Goal: Task Accomplishment & Management: Complete application form

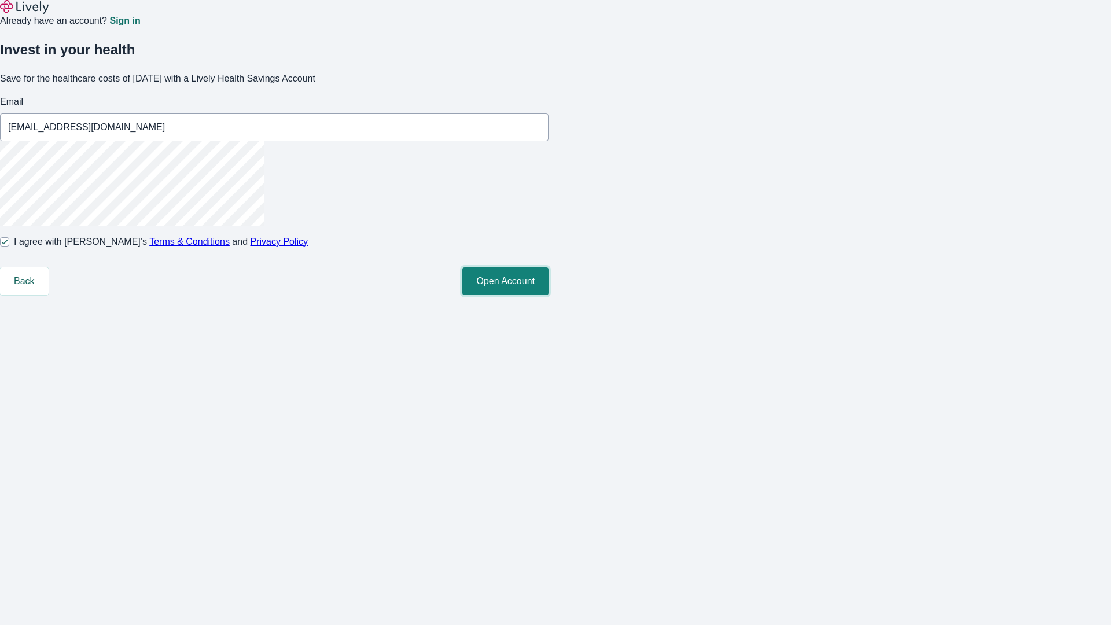
click at [548, 295] on button "Open Account" at bounding box center [505, 281] width 86 height 28
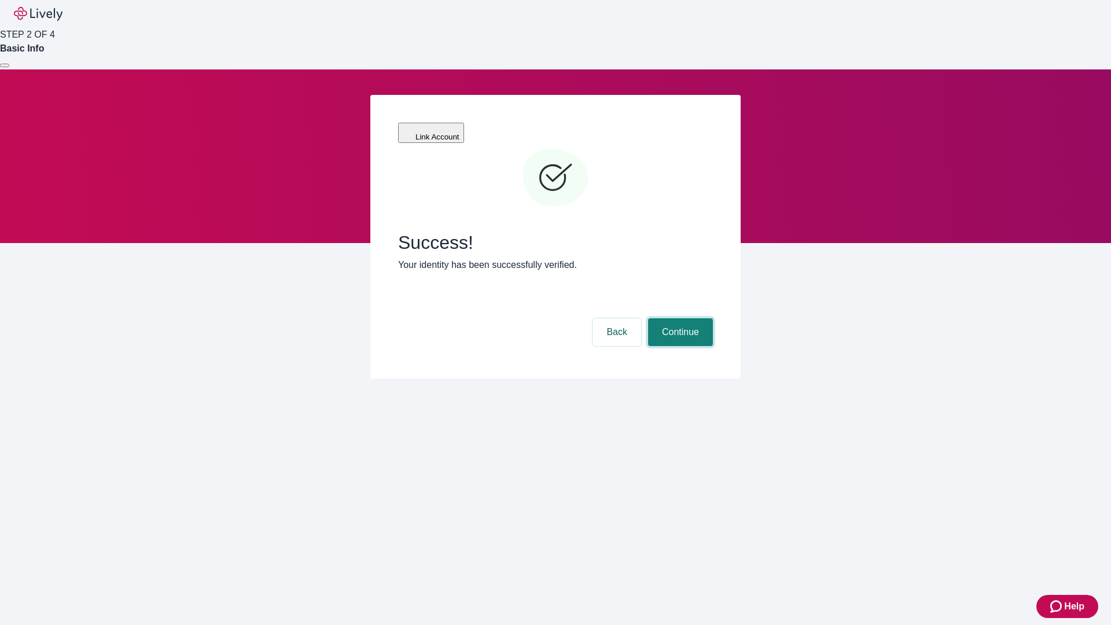
click at [713, 318] on button "Continue" at bounding box center [680, 332] width 65 height 28
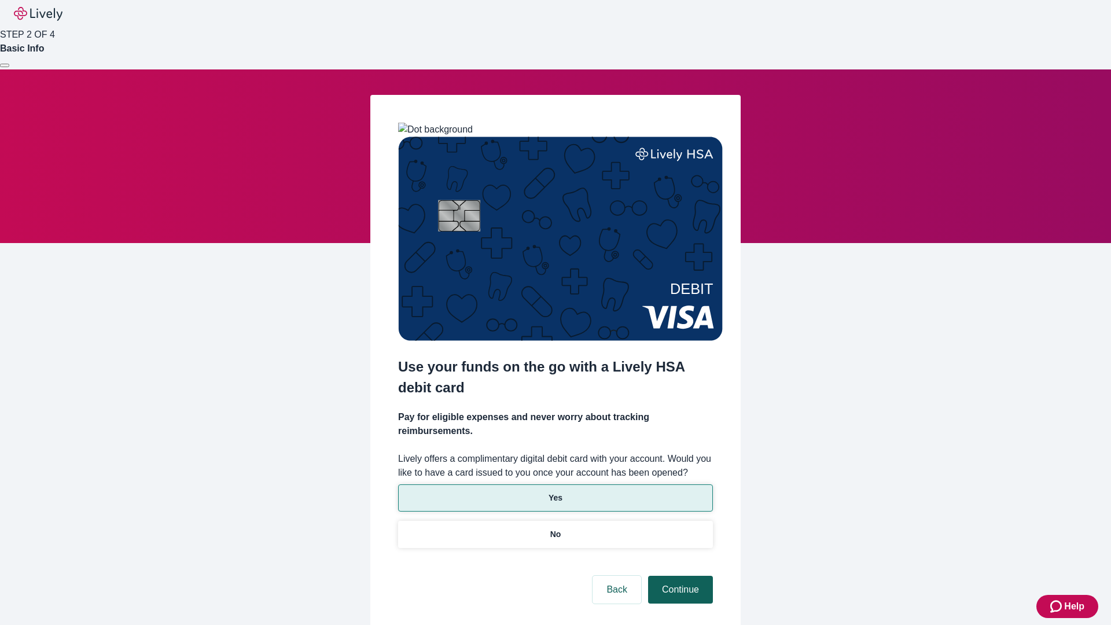
click at [555, 492] on p "Yes" at bounding box center [555, 498] width 14 height 12
click at [679, 576] on button "Continue" at bounding box center [680, 590] width 65 height 28
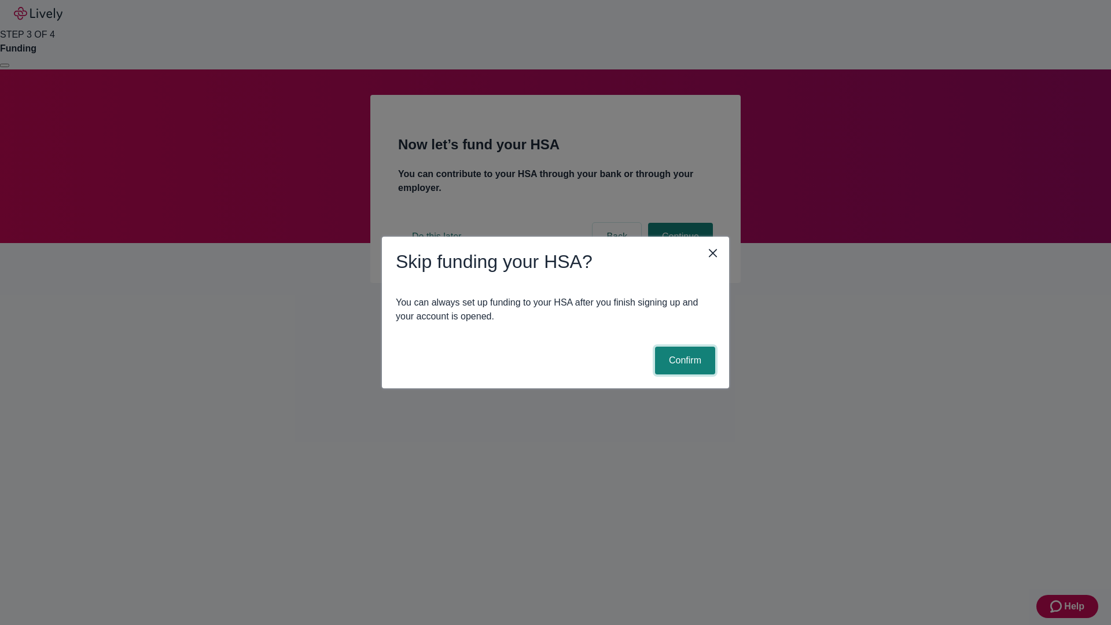
click at [683, 360] on button "Confirm" at bounding box center [685, 360] width 60 height 28
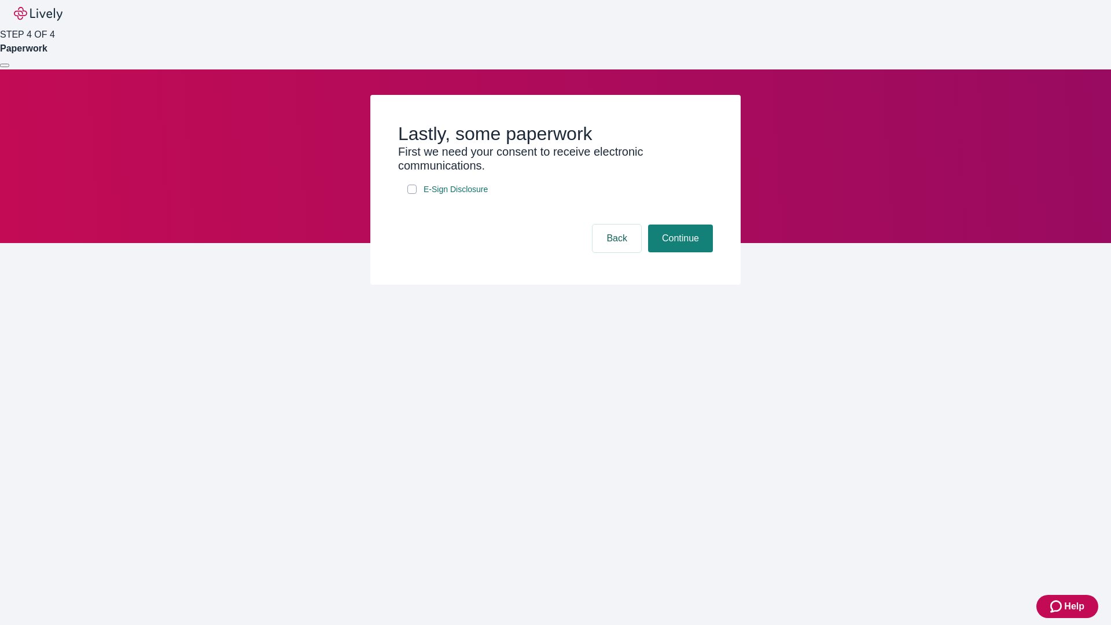
click at [412, 194] on input "E-Sign Disclosure" at bounding box center [411, 189] width 9 height 9
checkbox input "true"
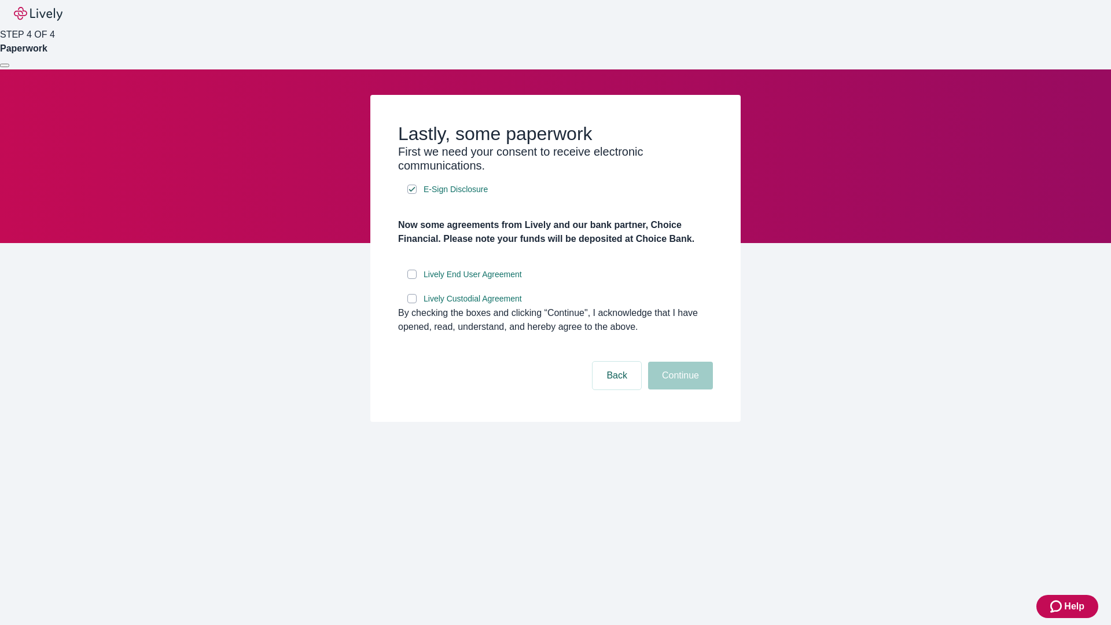
click at [412, 279] on input "Lively End User Agreement" at bounding box center [411, 274] width 9 height 9
checkbox input "true"
click at [412, 303] on input "Lively Custodial Agreement" at bounding box center [411, 298] width 9 height 9
checkbox input "true"
click at [679, 389] on button "Continue" at bounding box center [680, 376] width 65 height 28
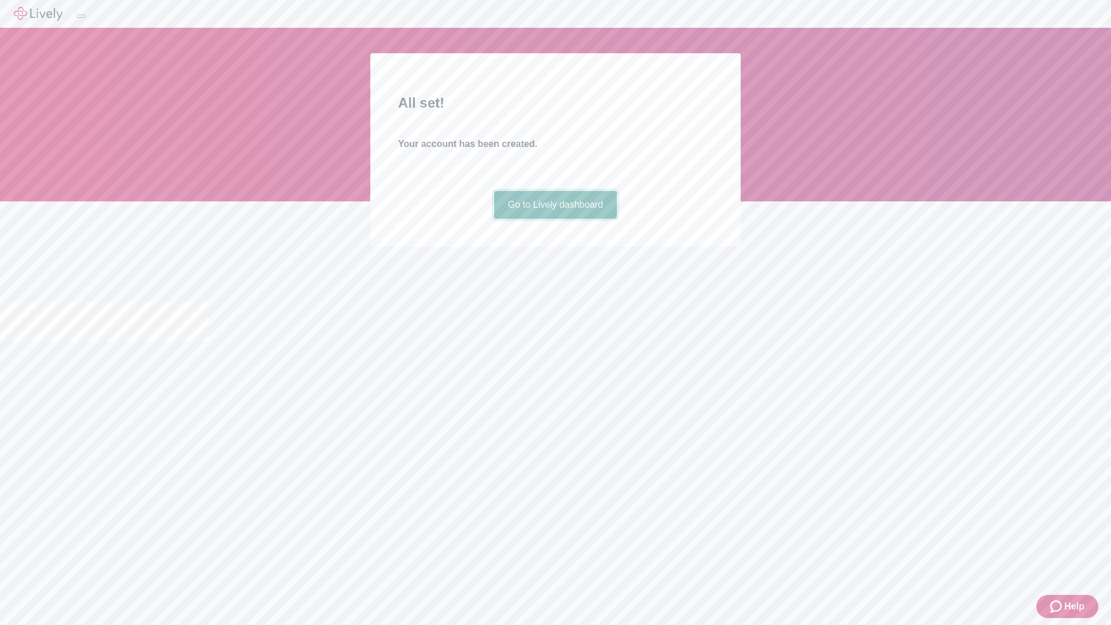
click at [555, 219] on link "Go to Lively dashboard" at bounding box center [555, 205] width 123 height 28
